Goal: Information Seeking & Learning: Learn about a topic

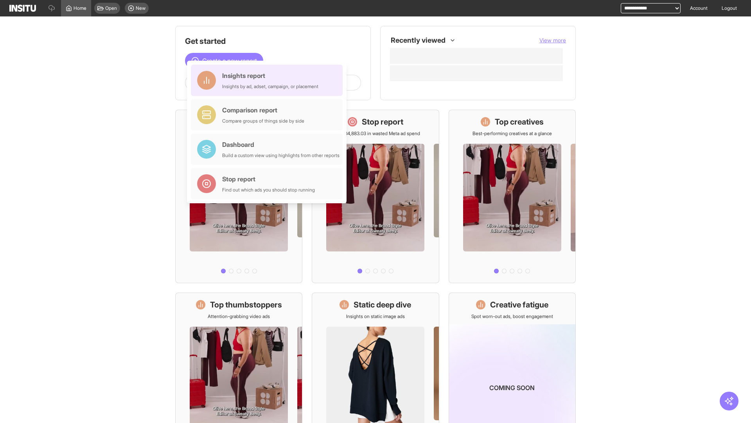
click at [269, 80] on div "Insights report Insights by ad, adset, campaign, or placement" at bounding box center [270, 80] width 96 height 19
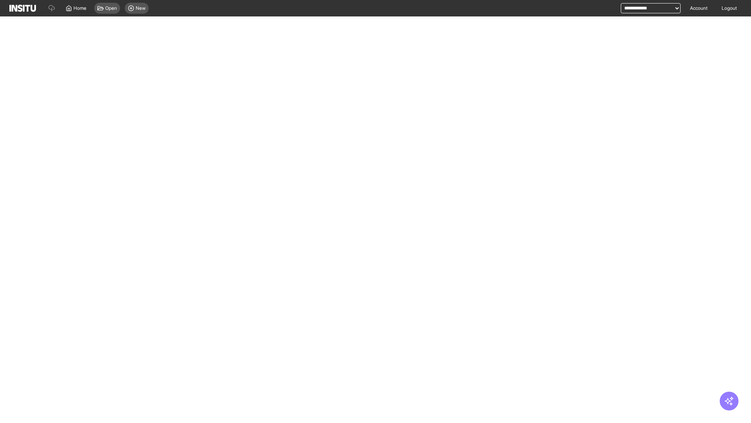
select select "**"
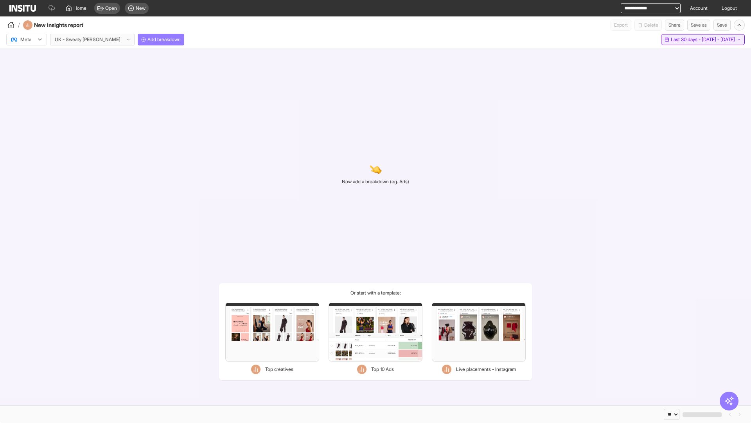
click at [685, 40] on span "Last 30 days - [DATE] - [DATE]" at bounding box center [703, 39] width 64 height 6
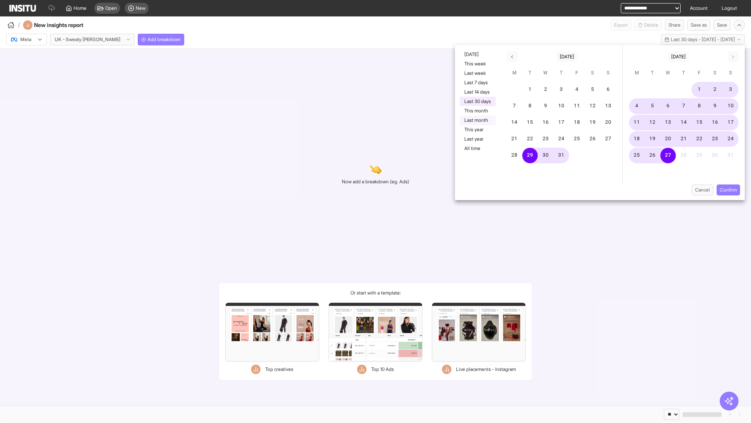
click at [477, 120] on button "Last month" at bounding box center [478, 119] width 36 height 9
